Goal: Task Accomplishment & Management: Complete application form

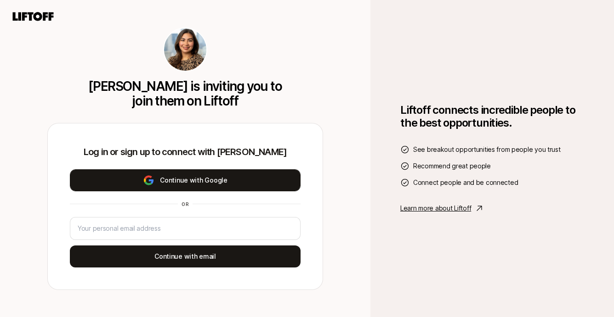
click at [196, 180] on button "Continue with Google" at bounding box center [185, 181] width 231 height 22
click at [221, 174] on button "Continue with Google" at bounding box center [185, 181] width 231 height 22
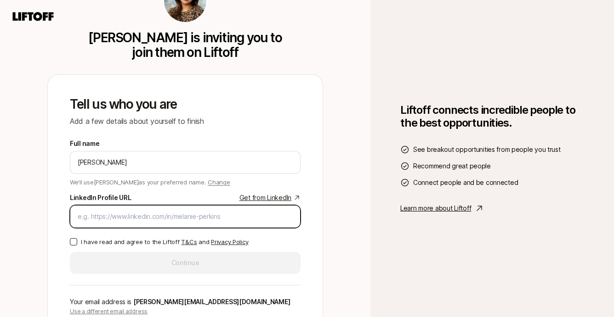
paste input "[URL][DOMAIN_NAME][PERSON_NAME]"
type input "[URL][DOMAIN_NAME][PERSON_NAME]"
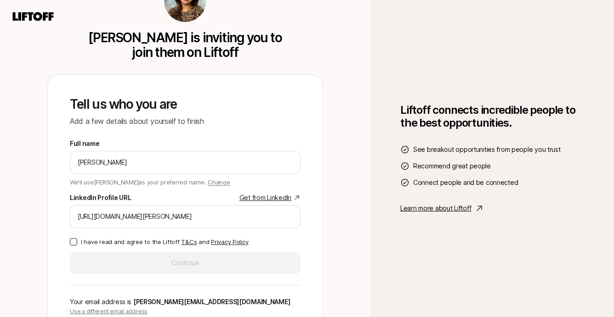
click at [75, 241] on button "I have read and agree to the Liftoff T&Cs and Privacy Policy" at bounding box center [73, 241] width 7 height 7
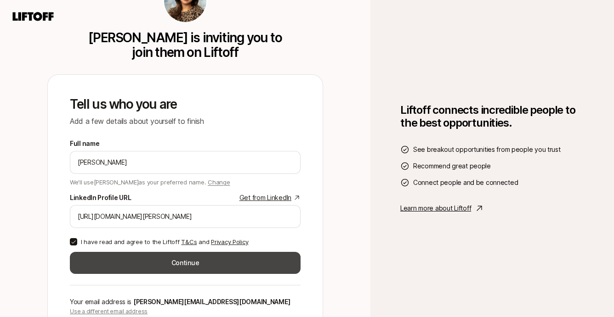
click at [144, 266] on button "Continue" at bounding box center [185, 263] width 231 height 22
